Goal: Information Seeking & Learning: Find specific fact

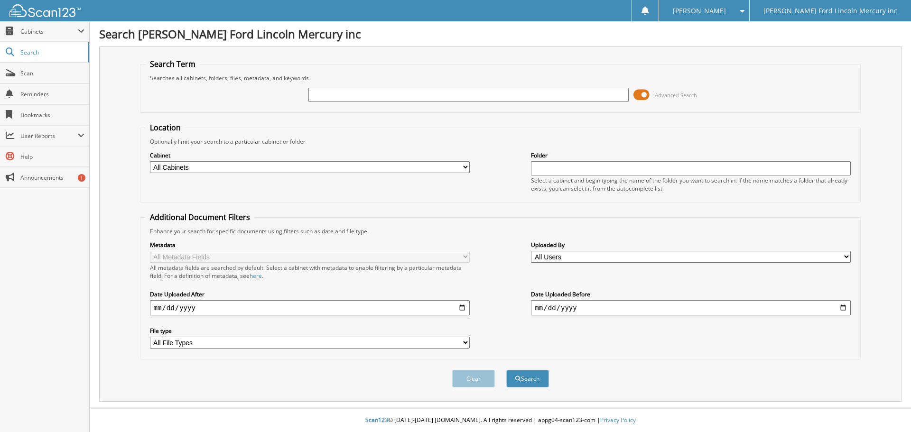
click at [416, 97] on input "text" at bounding box center [468, 95] width 320 height 14
type input "2574751"
click at [523, 376] on button "Search" at bounding box center [527, 379] width 43 height 18
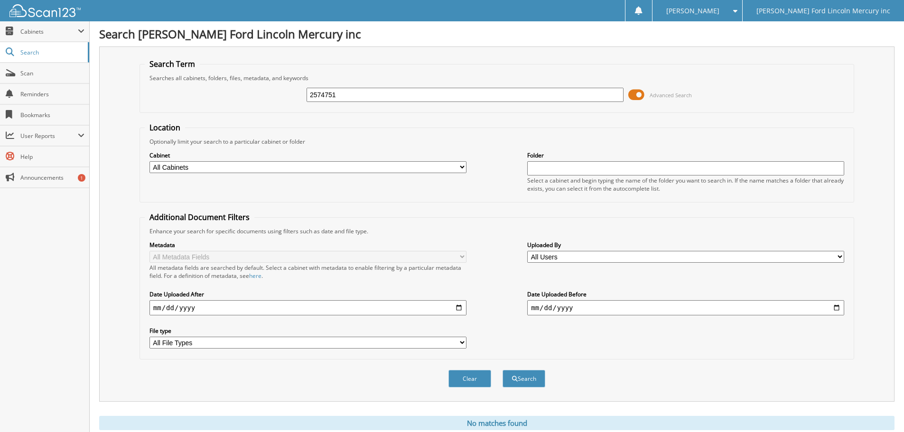
drag, startPoint x: 350, startPoint y: 93, endPoint x: 166, endPoint y: 87, distance: 184.2
click at [167, 87] on div "2574751 Advanced Search" at bounding box center [497, 95] width 704 height 26
